Goal: Task Accomplishment & Management: Manage account settings

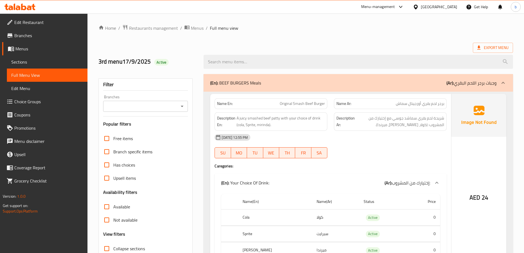
click at [35, 32] on span "Branches" at bounding box center [48, 35] width 69 height 7
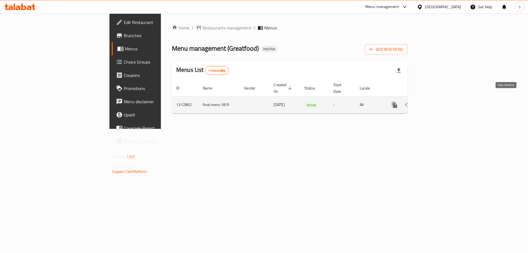
click at [438, 102] on icon "enhanced table" at bounding box center [434, 105] width 7 height 7
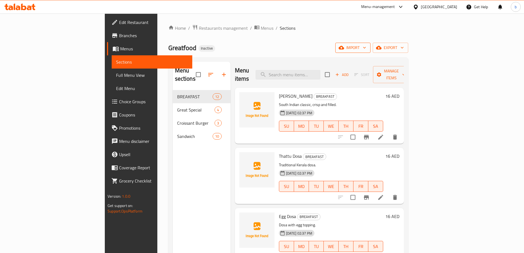
click at [366, 49] on span "import" at bounding box center [353, 47] width 26 height 7
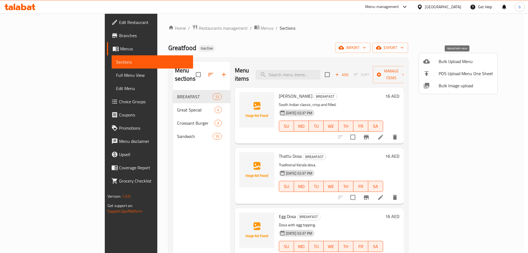
click at [460, 62] on span "Bulk Upload Menu" at bounding box center [466, 61] width 54 height 7
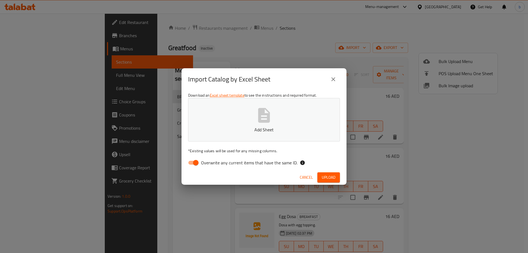
click at [198, 163] on input "Overwrite any current items that have the same ID." at bounding box center [195, 162] width 31 height 10
checkbox input "false"
click at [333, 176] on span "Upload" at bounding box center [329, 177] width 14 height 7
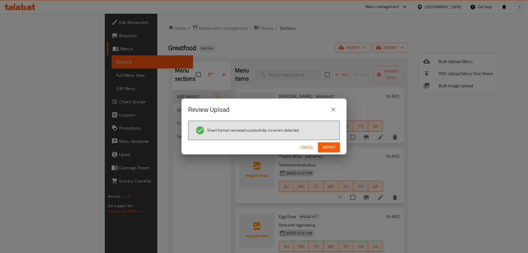
click at [330, 148] on span "Import" at bounding box center [329, 147] width 13 height 7
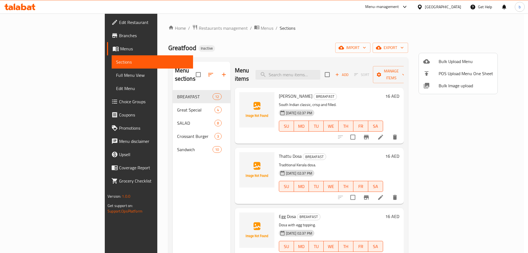
click at [505, 46] on div at bounding box center [264, 126] width 528 height 253
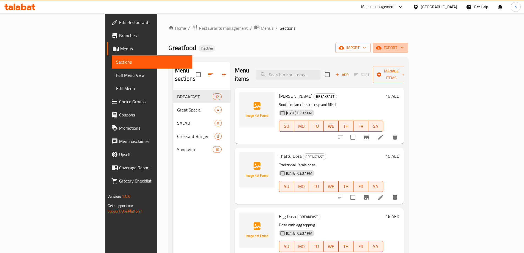
click at [405, 46] on icon "button" at bounding box center [403, 48] width 6 height 6
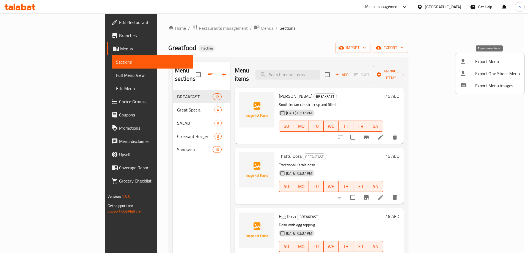
click at [491, 63] on span "Export Menu" at bounding box center [498, 61] width 45 height 7
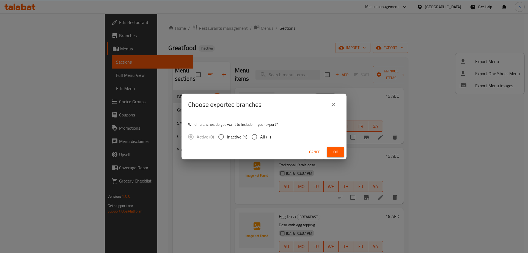
click at [252, 137] on input "All (1)" at bounding box center [255, 137] width 12 height 12
radio input "true"
click at [337, 151] on span "Ok" at bounding box center [335, 152] width 9 height 7
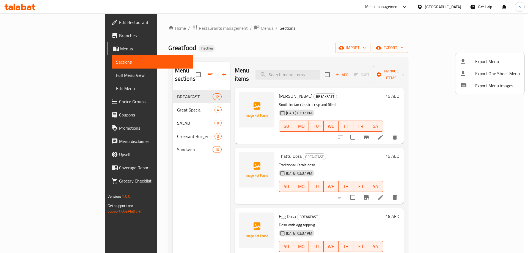
click at [29, 75] on div at bounding box center [264, 126] width 528 height 253
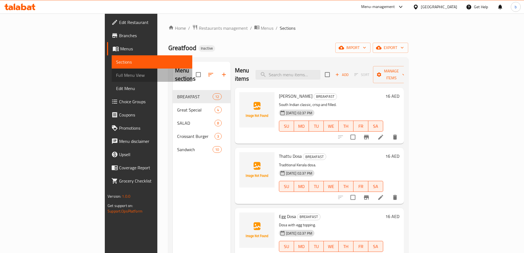
click at [116, 75] on span "Full Menu View" at bounding box center [152, 75] width 72 height 7
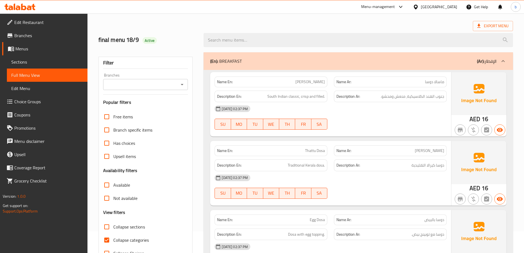
scroll to position [55, 0]
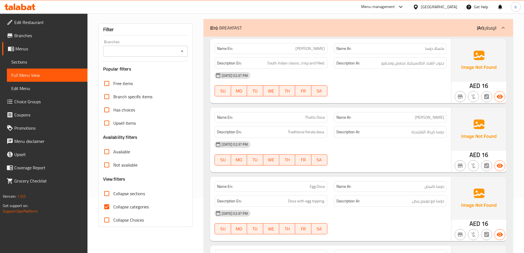
click at [107, 206] on input "Collapse categories" at bounding box center [106, 206] width 13 height 13
checkbox input "false"
click at [109, 193] on input "Collapse sections" at bounding box center [106, 193] width 13 height 13
checkbox input "true"
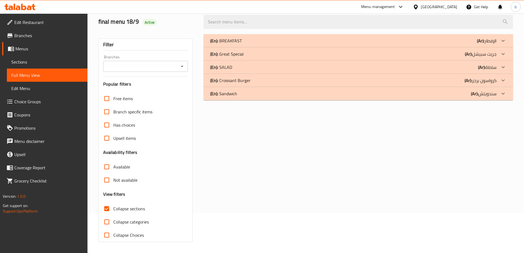
scroll to position [40, 0]
click at [329, 65] on div "(En): SALAD (Ar): سلطة" at bounding box center [353, 67] width 286 height 7
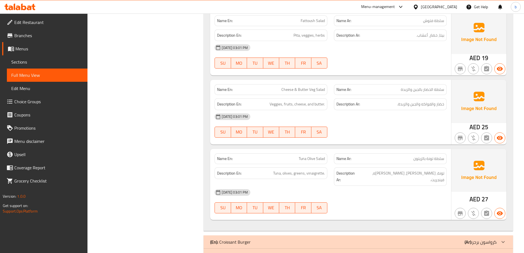
scroll to position [471, 0]
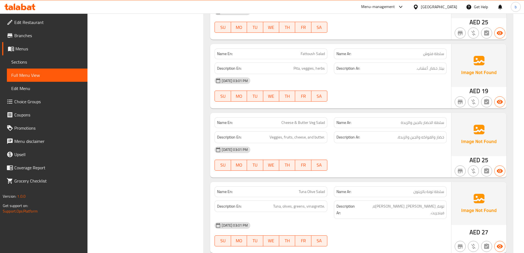
scroll to position [440, 0]
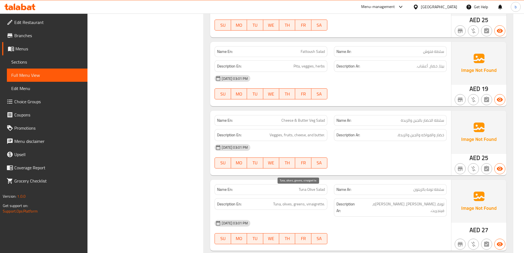
click at [318, 201] on span "Tuna, olives, greens, vinaigrette." at bounding box center [299, 204] width 52 height 7
copy span "vinaigrette"
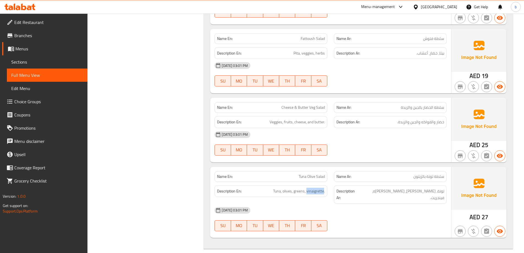
scroll to position [471, 0]
